Goal: Information Seeking & Learning: Find contact information

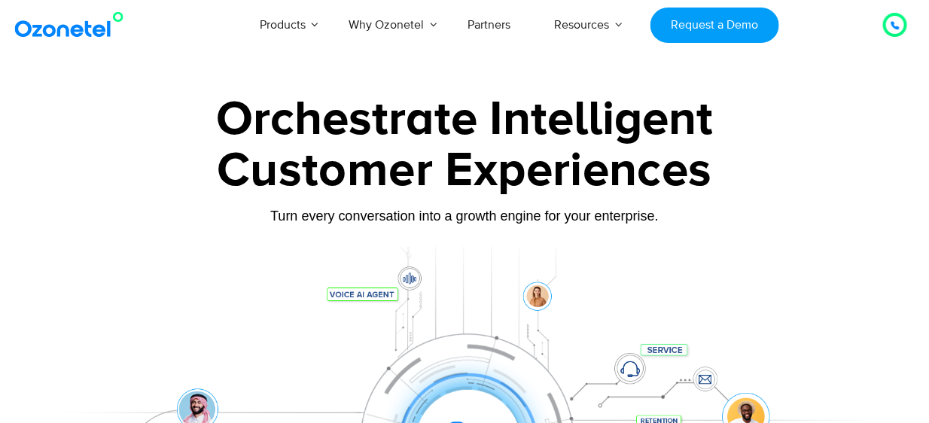
click at [901, 23] on div at bounding box center [895, 25] width 18 height 18
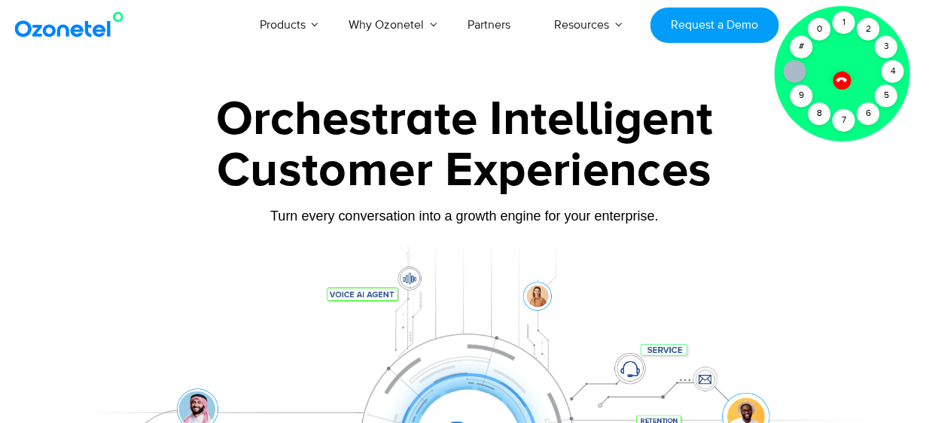
click at [843, 84] on icon at bounding box center [842, 79] width 13 height 13
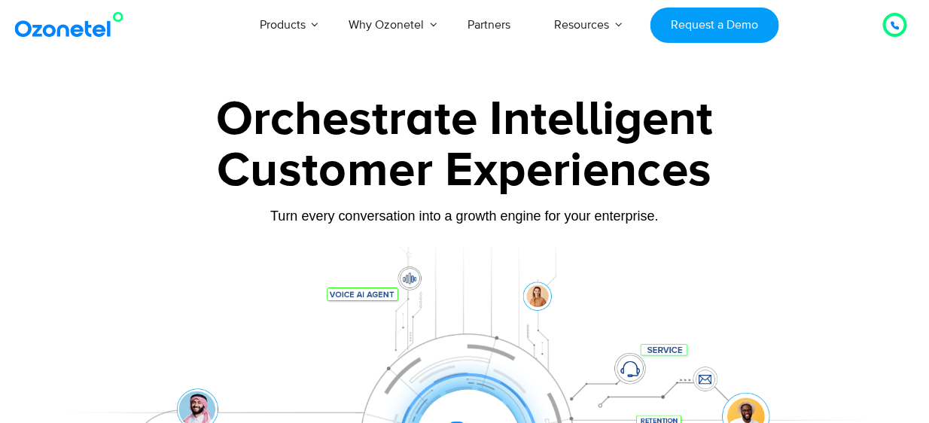
click at [898, 17] on div at bounding box center [895, 25] width 9 height 18
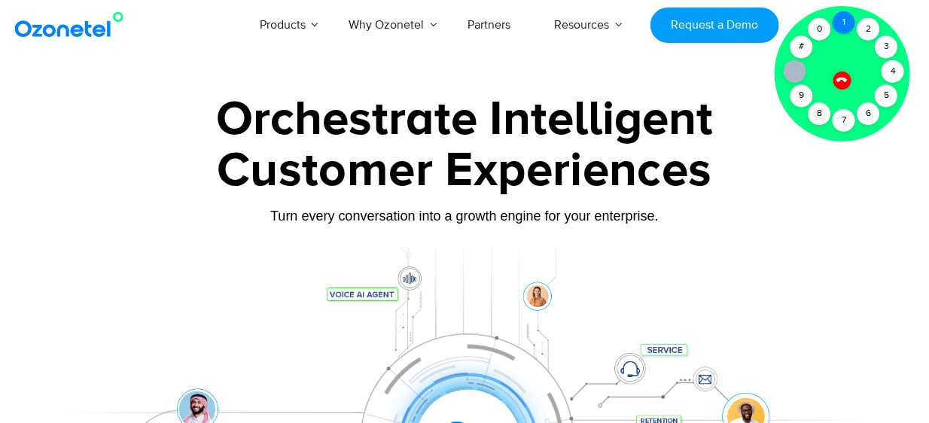
click at [846, 19] on div "1" at bounding box center [844, 22] width 23 height 23
click at [799, 218] on div "Turn every conversation into a growth engine for your enterprise." at bounding box center [465, 216] width 836 height 17
click at [838, 76] on div at bounding box center [842, 80] width 19 height 19
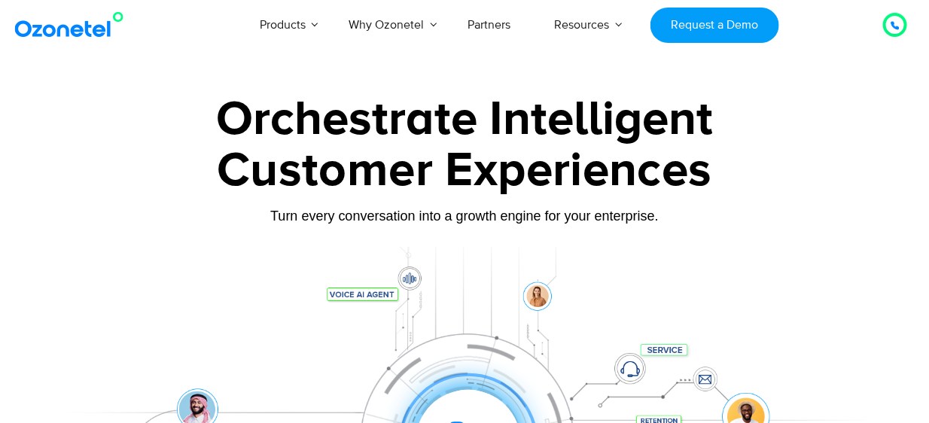
click at [53, 29] on img at bounding box center [72, 24] width 122 height 27
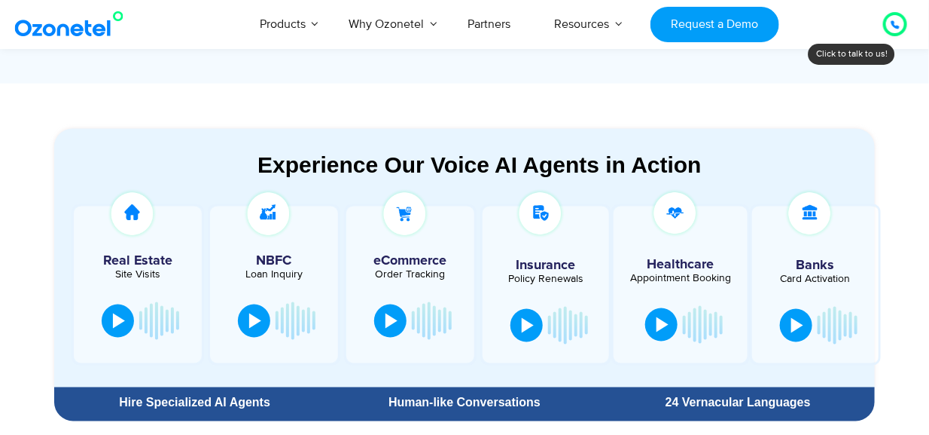
scroll to position [748, 0]
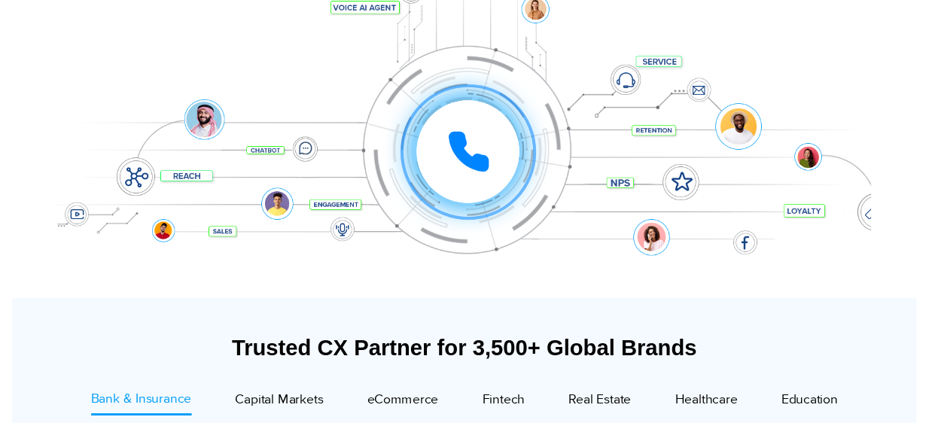
scroll to position [0, 0]
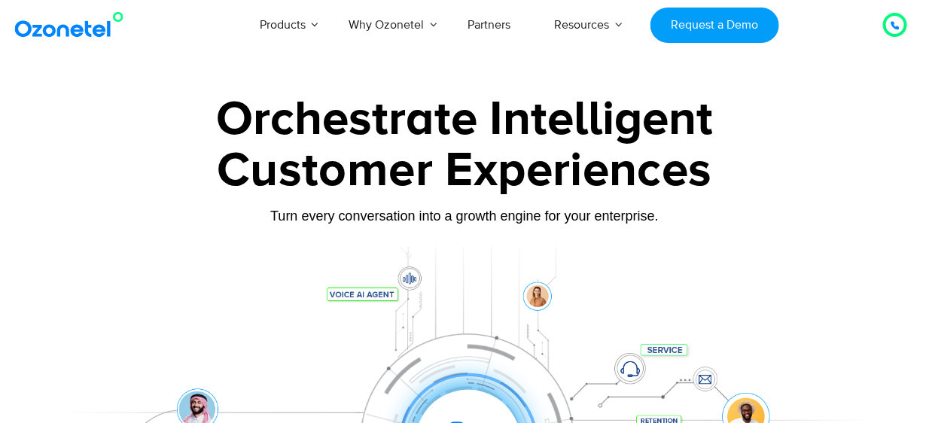
click at [57, 29] on img at bounding box center [72, 24] width 122 height 27
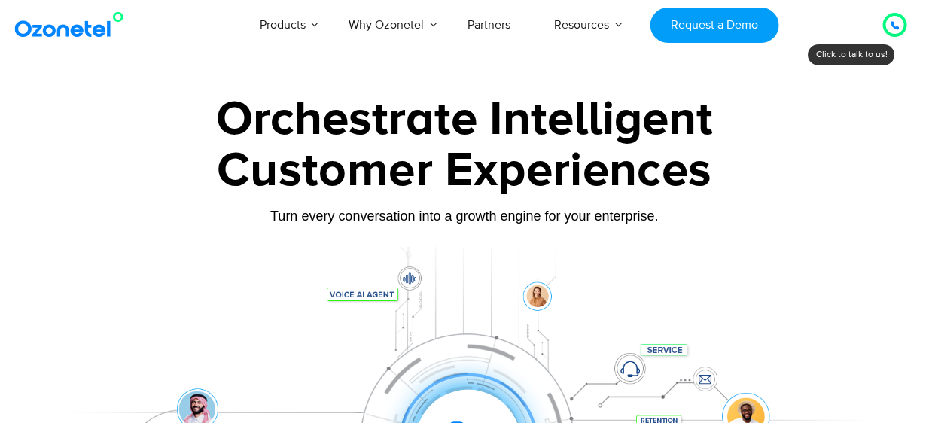
click at [569, 186] on div "Customer Experiences" at bounding box center [465, 171] width 836 height 72
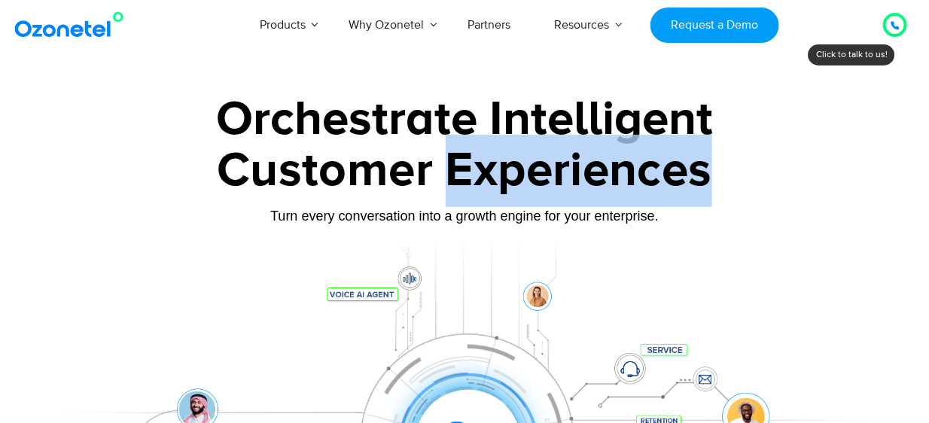
click at [569, 186] on div "Customer Experiences" at bounding box center [465, 171] width 836 height 72
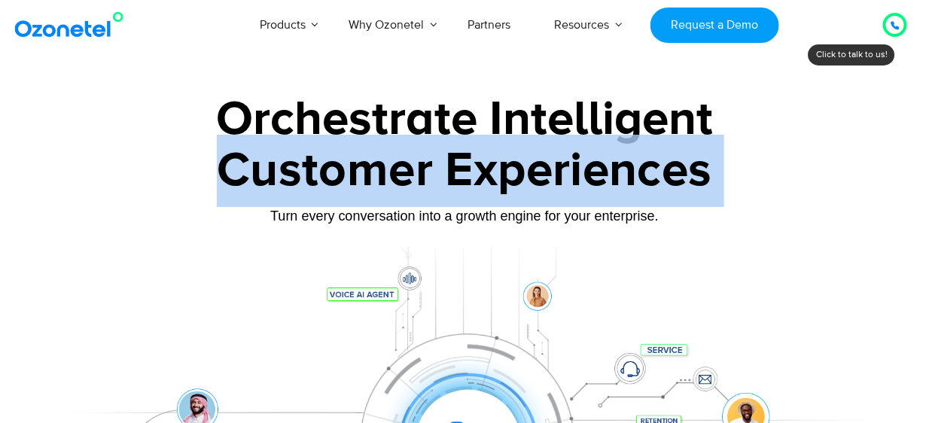
click at [569, 186] on div "Customer Experiences" at bounding box center [465, 171] width 836 height 72
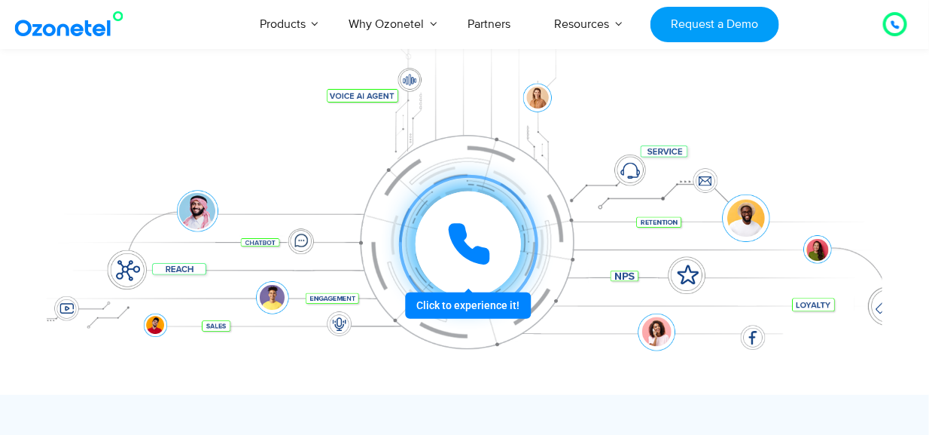
scroll to position [199, 0]
click at [476, 270] on div at bounding box center [468, 243] width 105 height 105
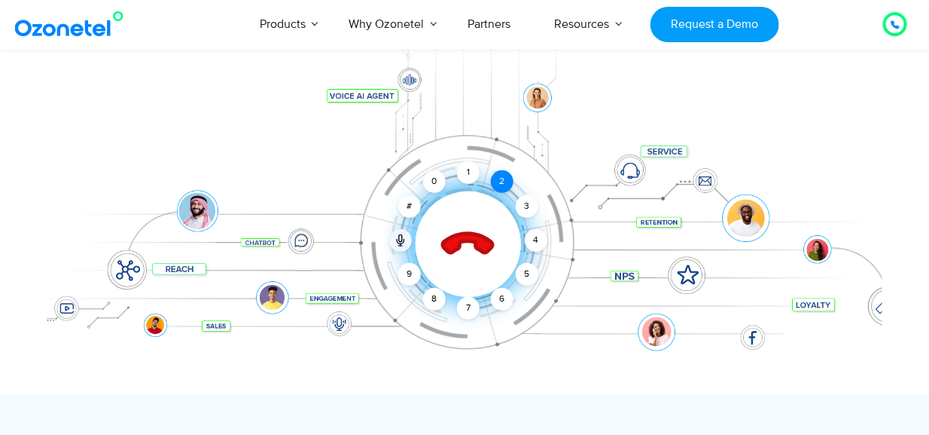
click at [499, 184] on div "2" at bounding box center [502, 181] width 23 height 23
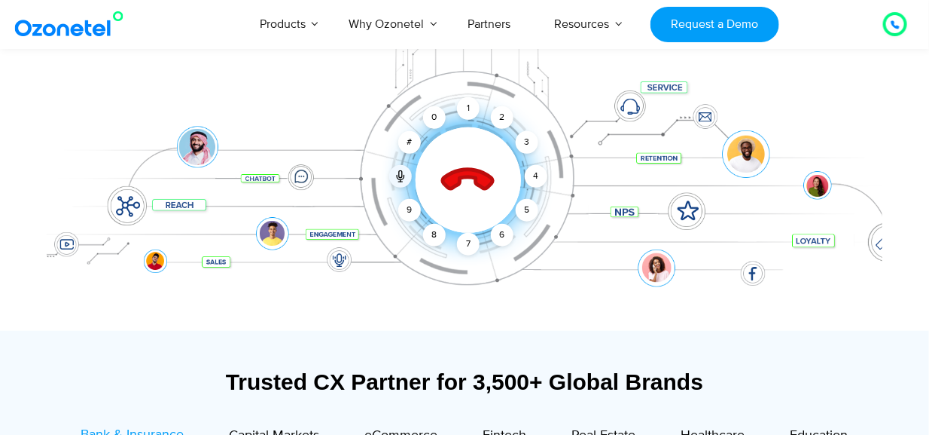
scroll to position [263, 0]
click at [497, 113] on div "2" at bounding box center [502, 117] width 23 height 23
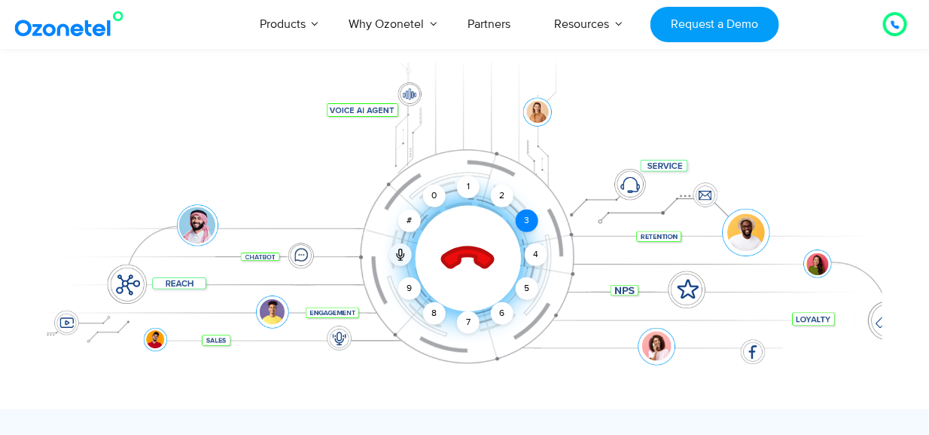
scroll to position [183, 0]
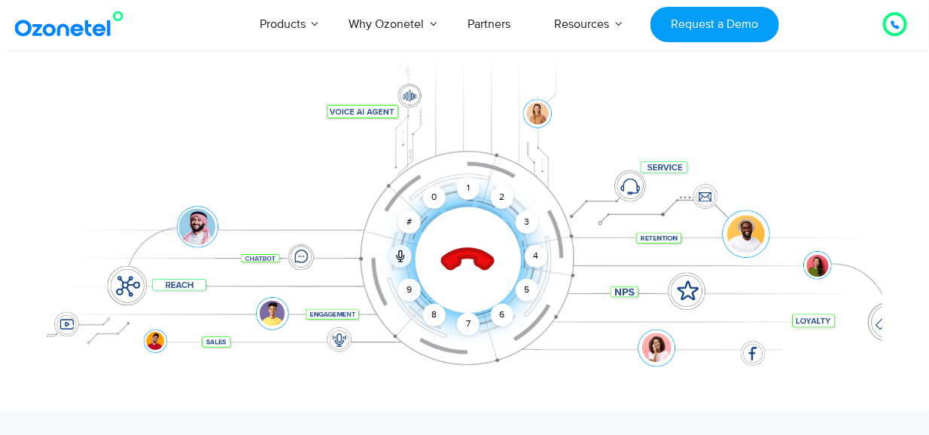
drag, startPoint x: 466, startPoint y: 261, endPoint x: 483, endPoint y: 288, distance: 32.4
click at [483, 288] on div at bounding box center [468, 259] width 149 height 149
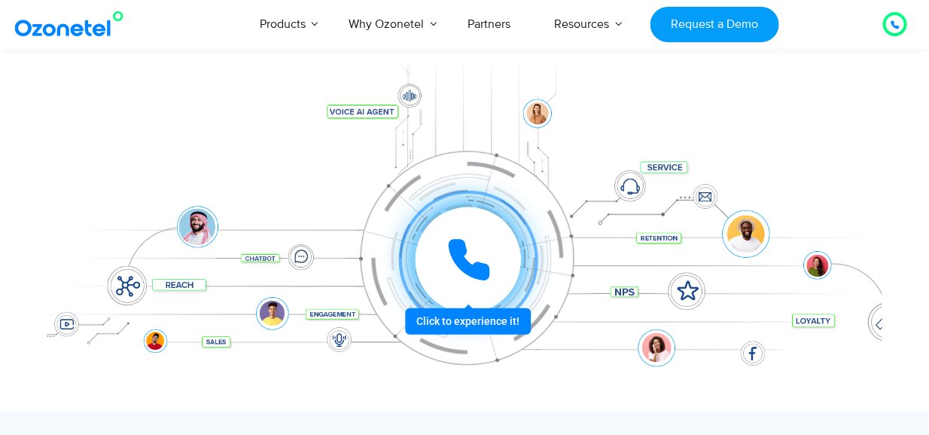
click at [452, 251] on icon at bounding box center [469, 260] width 38 height 38
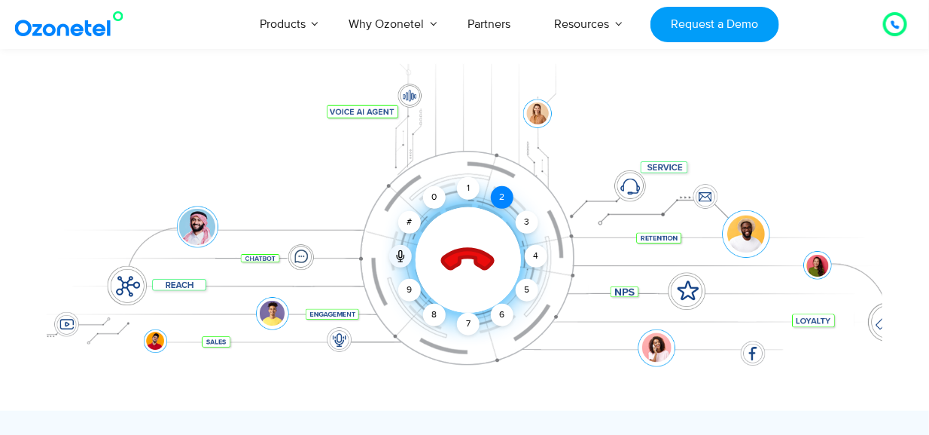
click at [499, 197] on div "2" at bounding box center [502, 197] width 23 height 23
click at [526, 256] on div "4" at bounding box center [536, 256] width 23 height 23
click at [0, 0] on div at bounding box center [0, 0] width 0 height 0
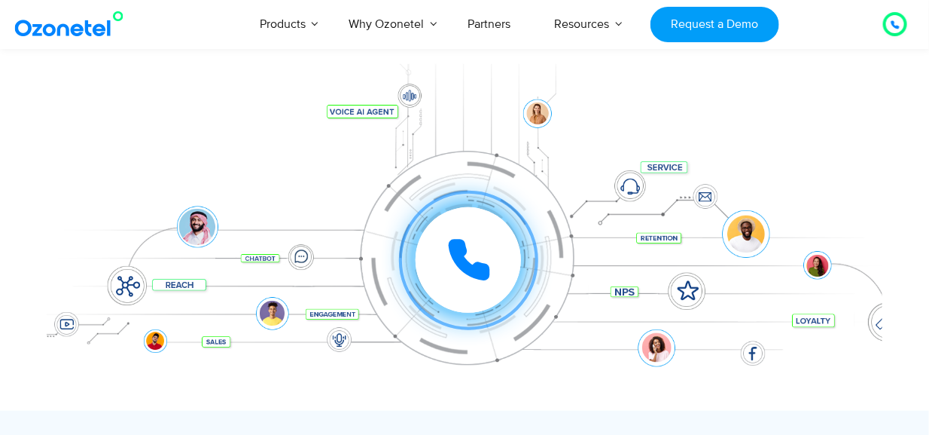
click at [484, 255] on icon at bounding box center [469, 259] width 45 height 45
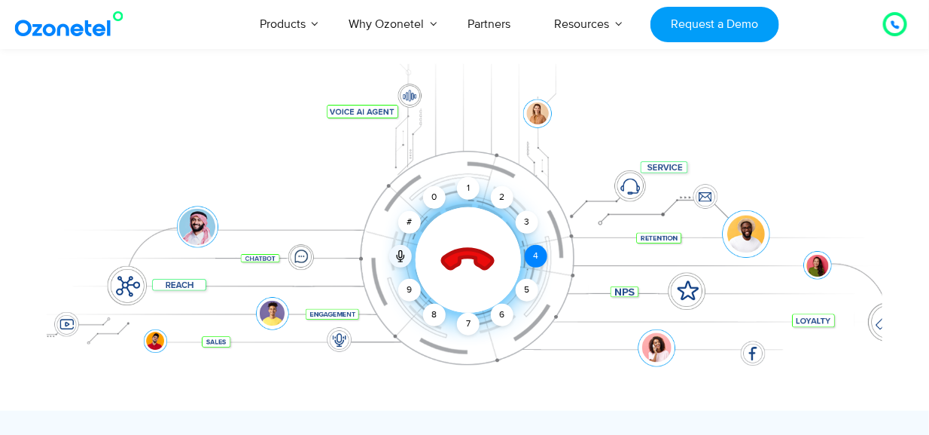
click at [530, 253] on div "4" at bounding box center [536, 256] width 23 height 23
click at [526, 285] on div "5" at bounding box center [527, 290] width 23 height 23
click at [484, 320] on div "Click to end call Call connected 1 2 3 4 5 6 7 8 9 # 0" at bounding box center [465, 230] width 836 height 256
click at [483, 267] on icon at bounding box center [468, 260] width 53 height 53
